Goal: Transaction & Acquisition: Download file/media

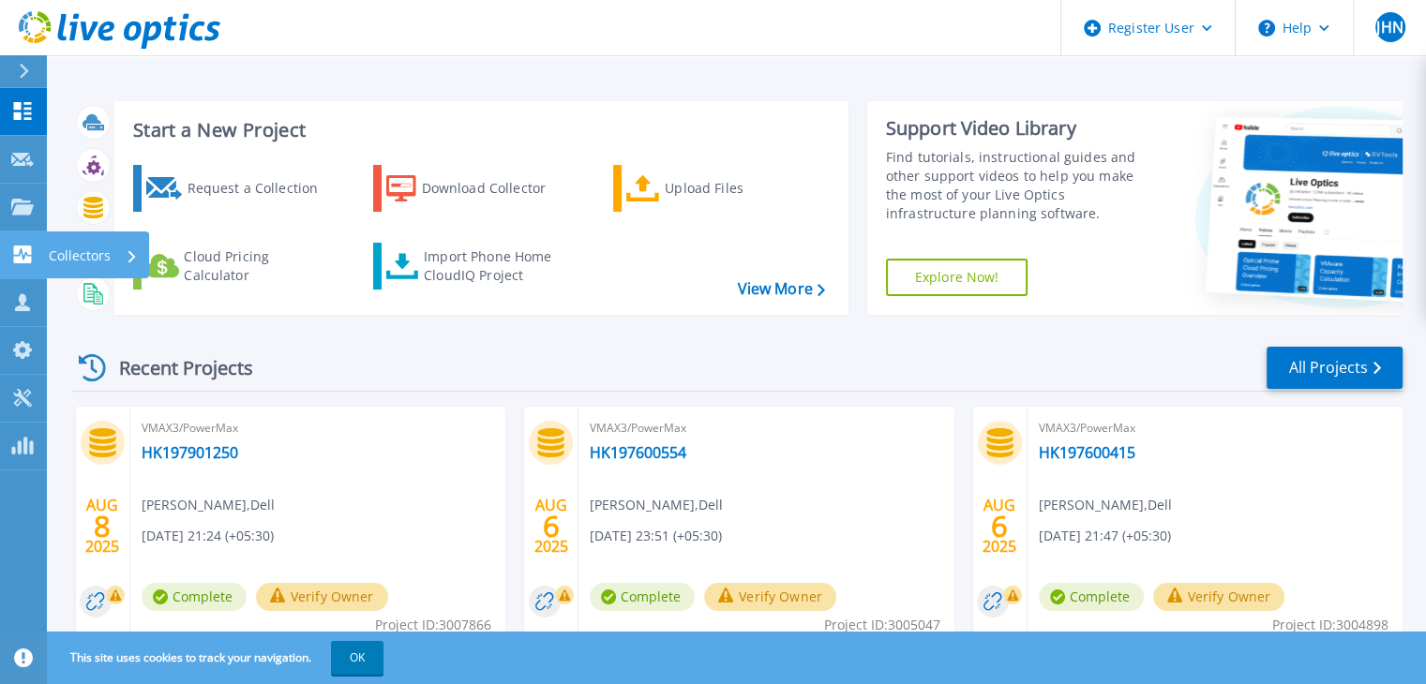
click at [91, 255] on p "Collectors" at bounding box center [80, 256] width 62 height 49
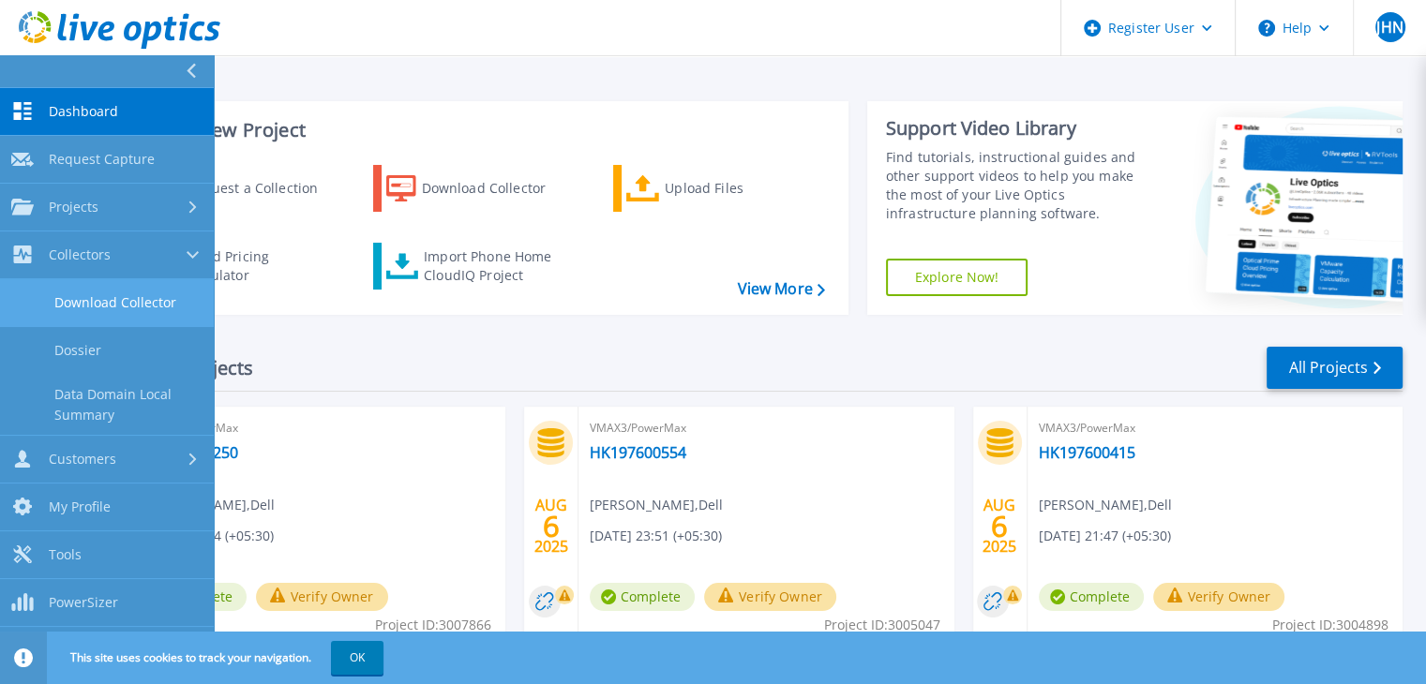
click at [157, 305] on link "Download Collector" at bounding box center [107, 303] width 214 height 48
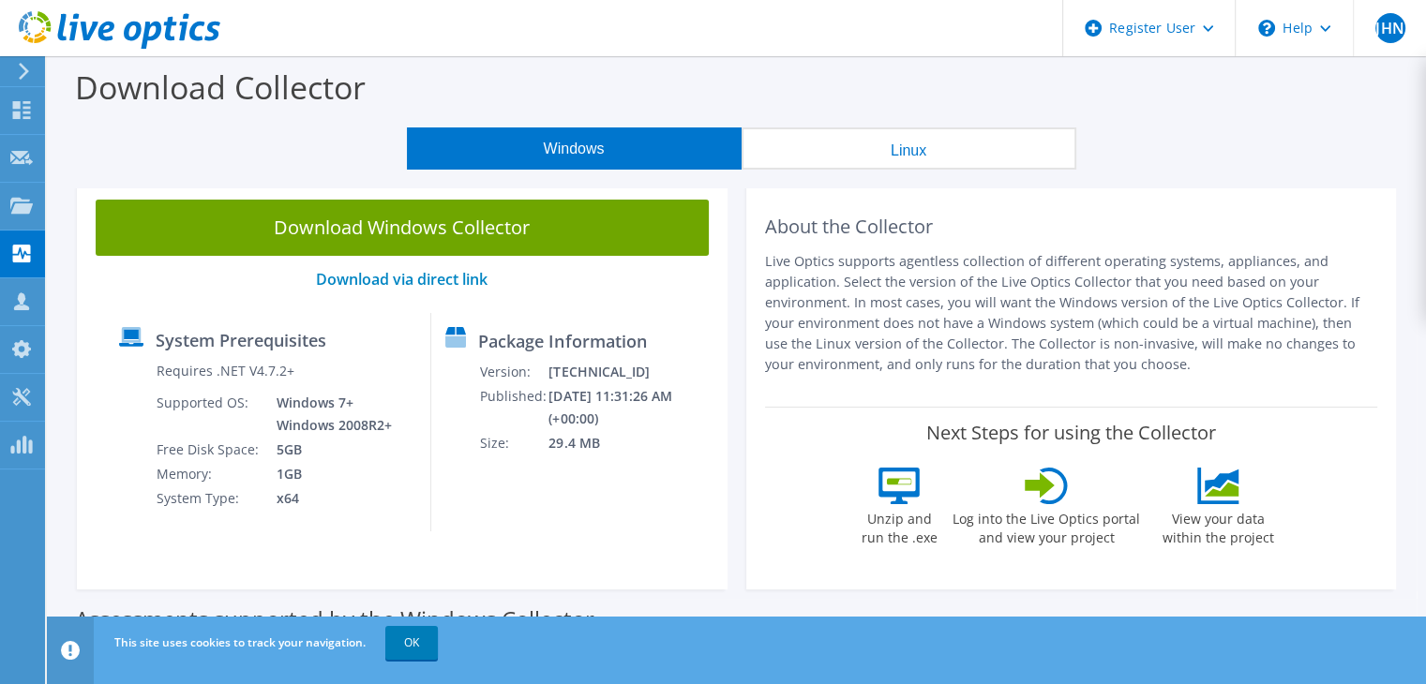
scroll to position [49, 0]
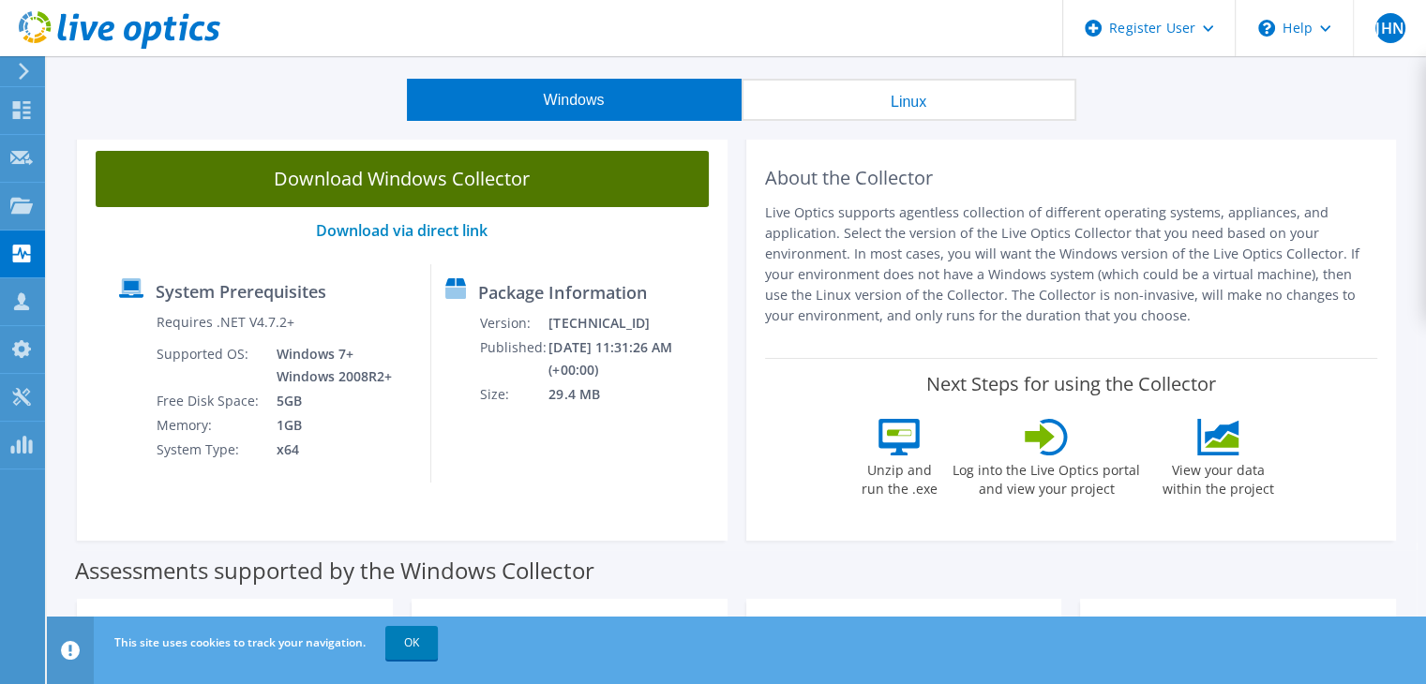
click at [603, 178] on link "Download Windows Collector" at bounding box center [402, 179] width 613 height 56
